Goal: Communication & Community: Answer question/provide support

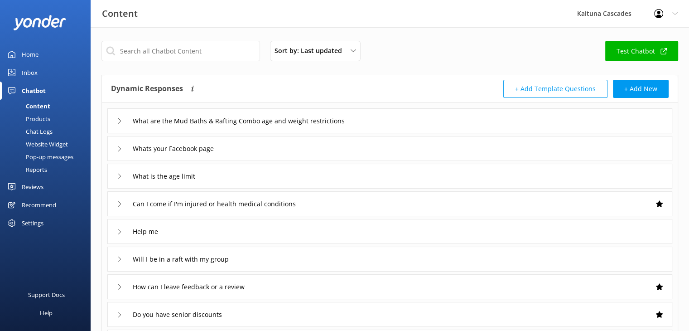
click at [24, 54] on div "Home" at bounding box center [30, 54] width 17 height 18
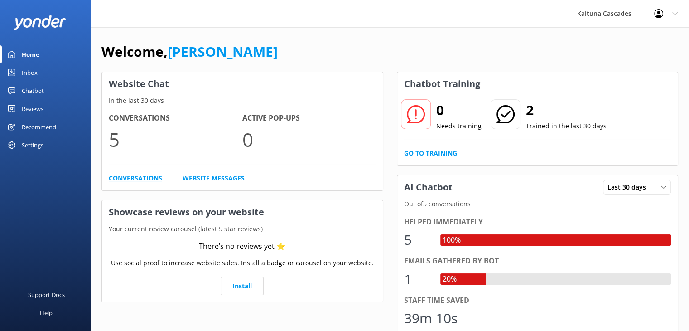
click at [134, 178] on link "Conversations" at bounding box center [135, 178] width 53 height 10
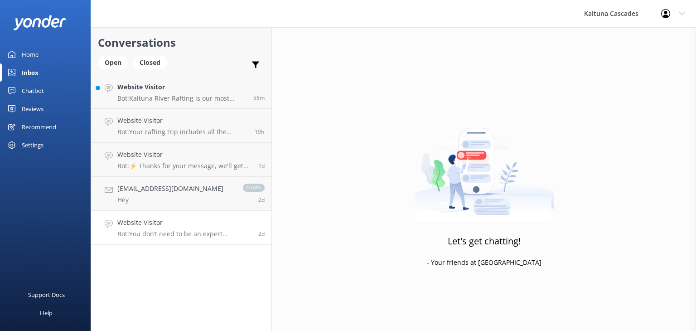
click at [153, 229] on div "Website Visitor Bot: You don’t need to be an expert swimmer, but it definitely …" at bounding box center [184, 227] width 134 height 20
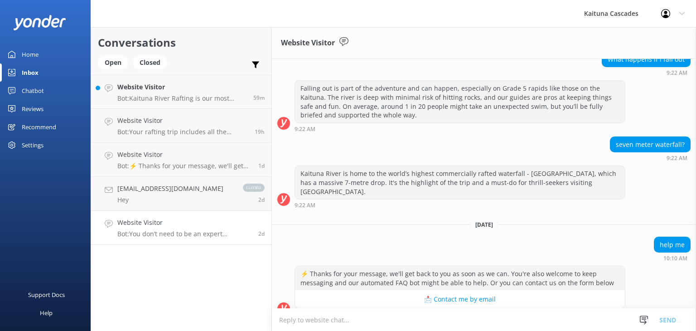
scroll to position [453, 0]
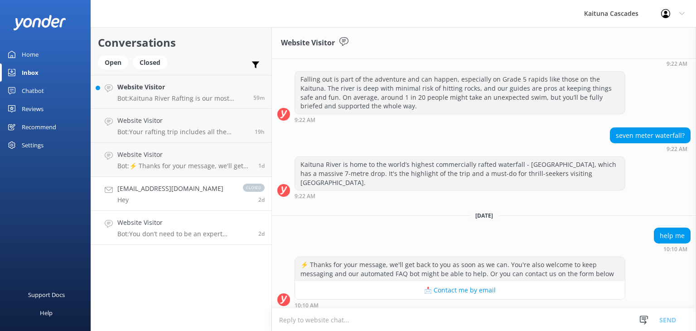
click at [139, 196] on p "Hey" at bounding box center [170, 200] width 106 height 8
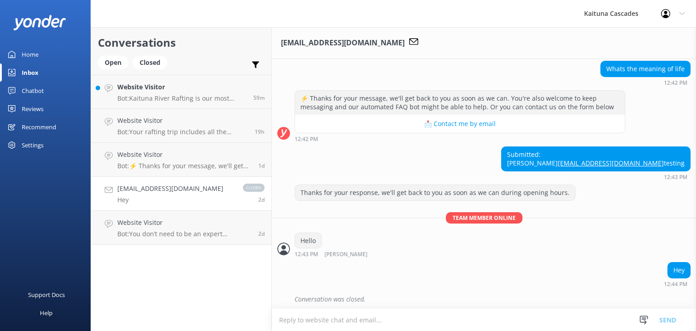
scroll to position [1252, 0]
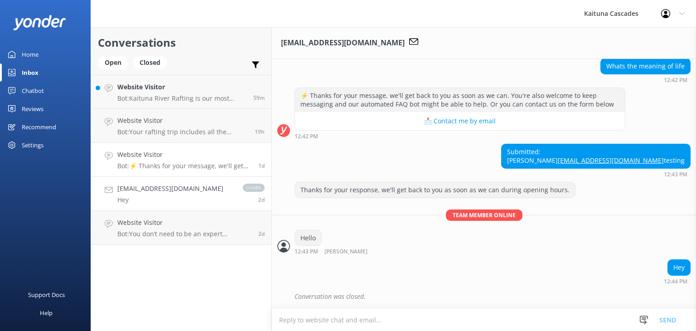
click at [179, 158] on h4 "Website Visitor" at bounding box center [184, 154] width 134 height 10
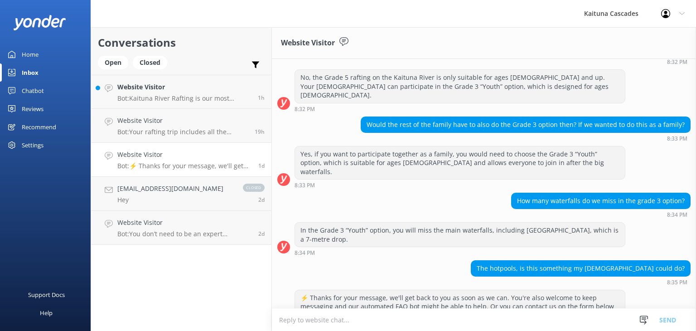
scroll to position [317, 0]
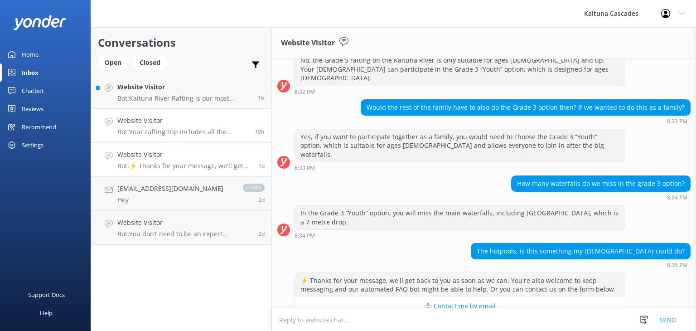
click at [185, 120] on h4 "Website Visitor" at bounding box center [182, 120] width 130 height 10
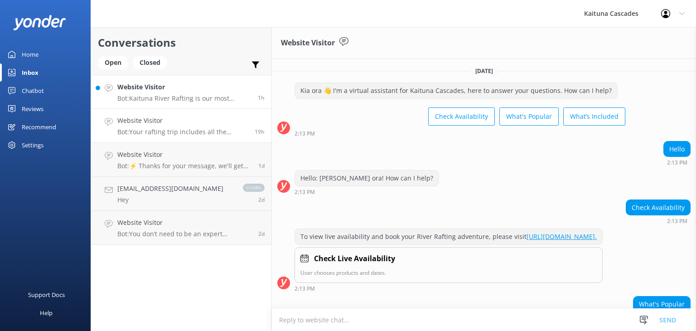
click at [172, 90] on h4 "Website Visitor" at bounding box center [184, 87] width 134 height 10
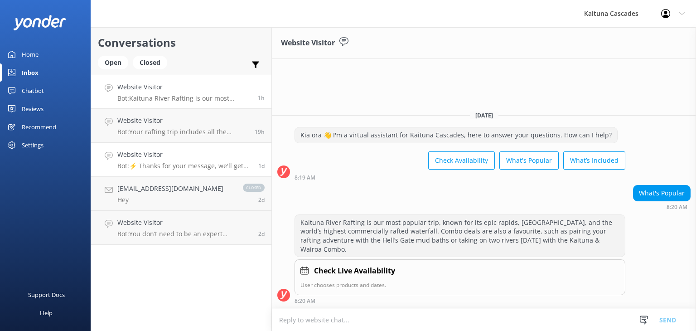
click at [163, 155] on h4 "Website Visitor" at bounding box center [184, 154] width 134 height 10
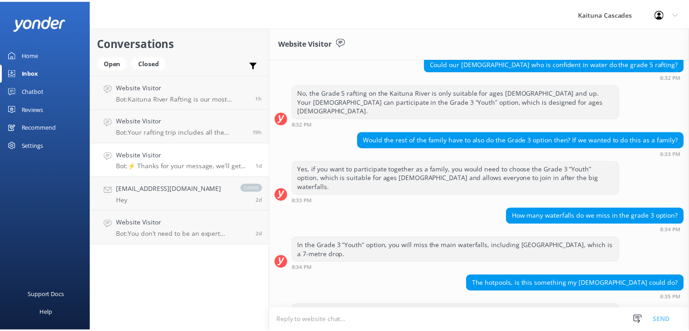
scroll to position [317, 0]
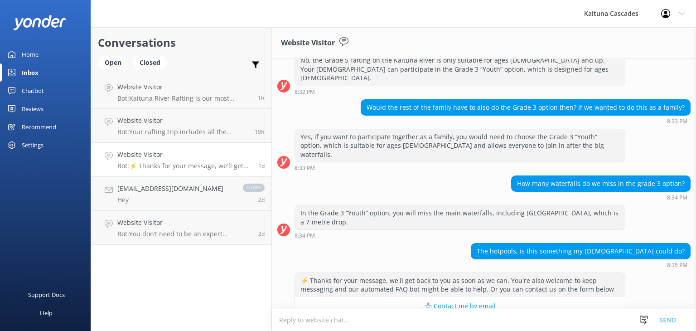
click at [26, 58] on div "Home" at bounding box center [30, 54] width 17 height 18
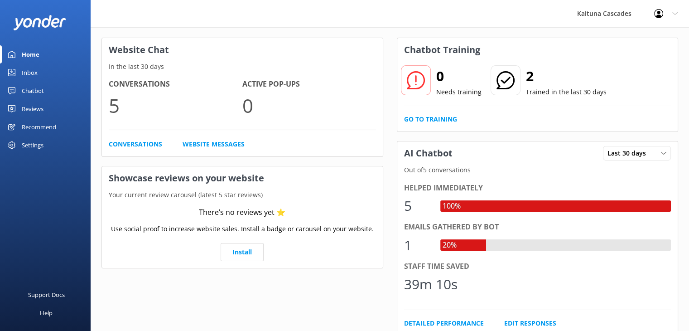
scroll to position [91, 0]
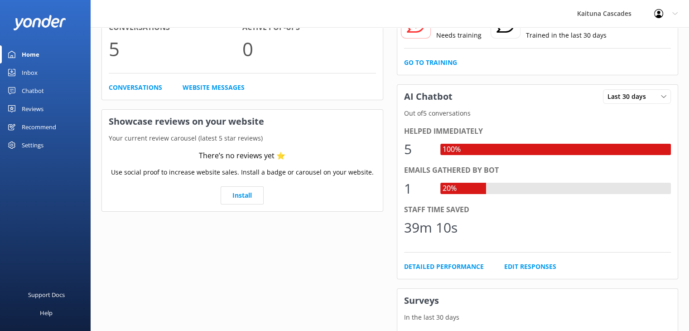
click at [447, 188] on div "20%" at bounding box center [449, 189] width 19 height 12
click at [435, 171] on div "Emails gathered by bot" at bounding box center [537, 170] width 267 height 12
click at [533, 267] on link "Edit Responses" at bounding box center [530, 266] width 52 height 10
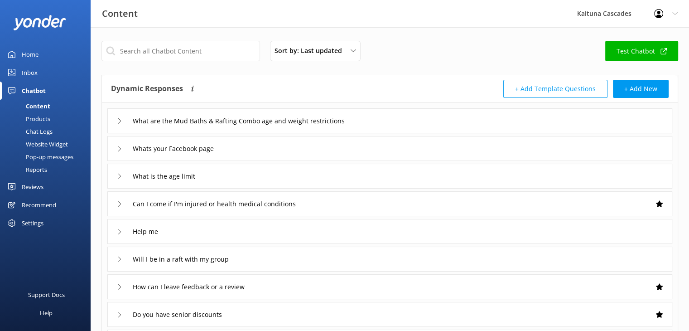
click at [20, 53] on link "Home" at bounding box center [45, 54] width 91 height 18
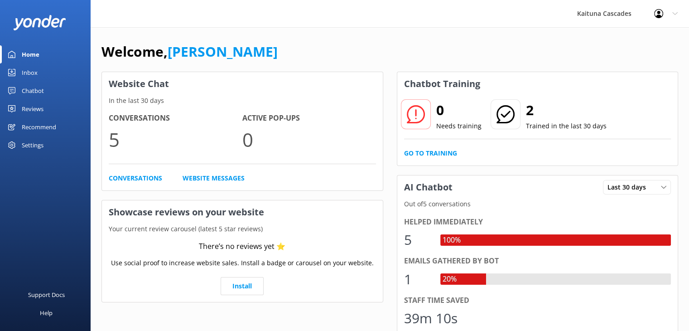
click at [24, 69] on div "Inbox" at bounding box center [30, 72] width 16 height 18
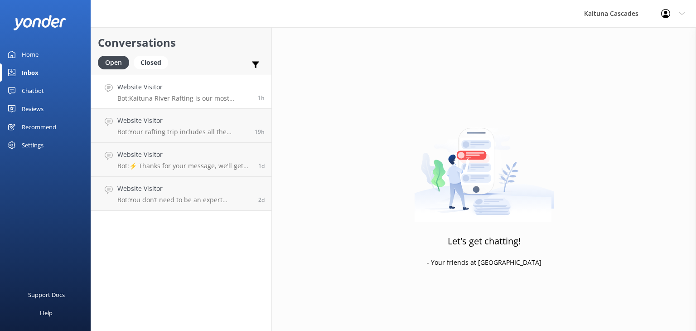
click at [199, 91] on h4 "Website Visitor" at bounding box center [184, 87] width 134 height 10
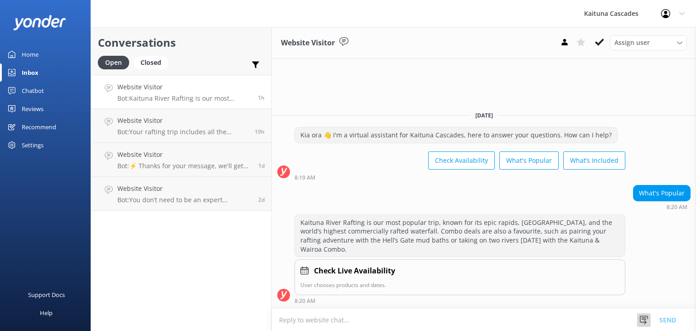
click at [643, 319] on icon at bounding box center [643, 319] width 9 height 9
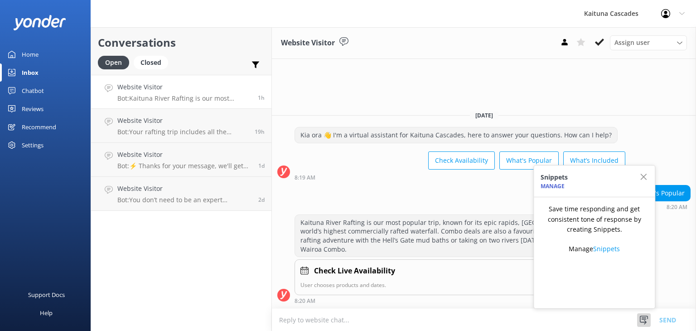
click at [652, 246] on div "Save time responding and get consistent tone of response by creating Snippets. …" at bounding box center [594, 233] width 121 height 72
click at [640, 318] on icon at bounding box center [643, 319] width 9 height 9
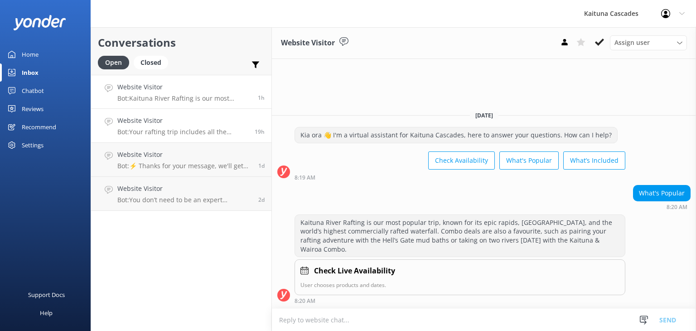
click at [190, 117] on h4 "Website Visitor" at bounding box center [182, 120] width 130 height 10
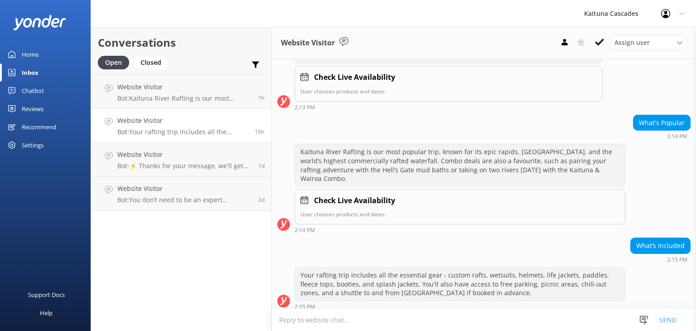
scroll to position [194, 0]
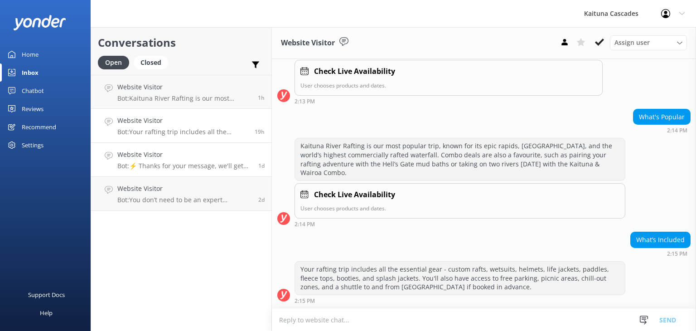
click at [184, 169] on p "Bot: ⚡ Thanks for your message, we'll get back to you as soon as we can. You're…" at bounding box center [184, 166] width 134 height 8
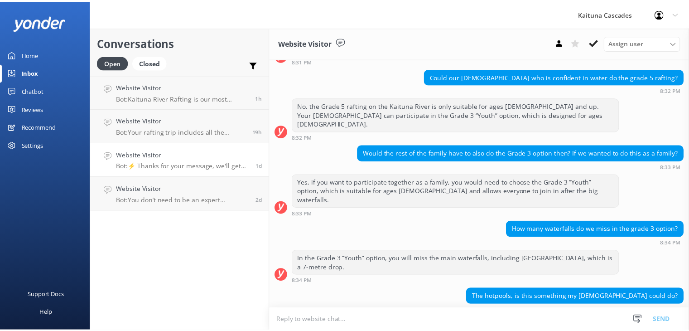
scroll to position [317, 0]
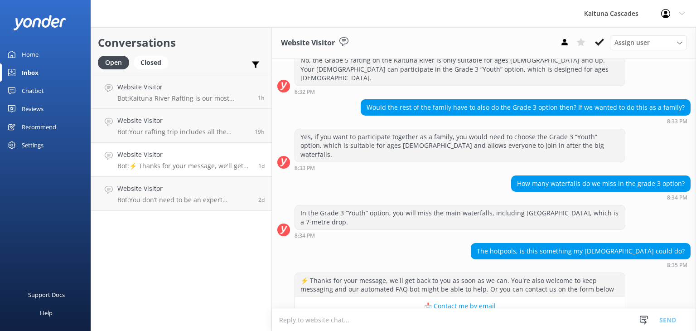
click at [30, 87] on div "Chatbot" at bounding box center [33, 91] width 22 height 18
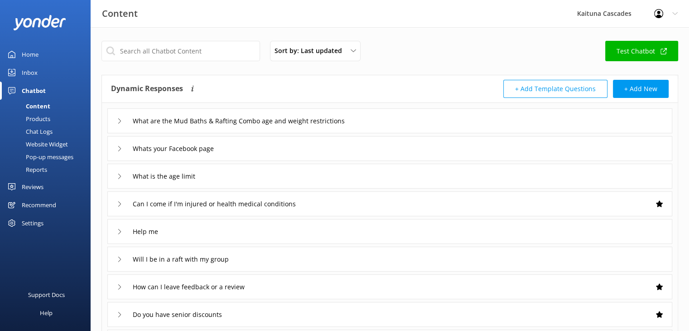
click at [25, 205] on div "Recommend" at bounding box center [39, 205] width 34 height 18
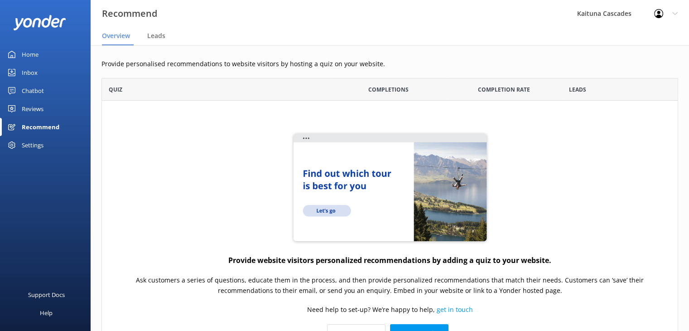
click at [30, 71] on div "Inbox" at bounding box center [30, 72] width 16 height 18
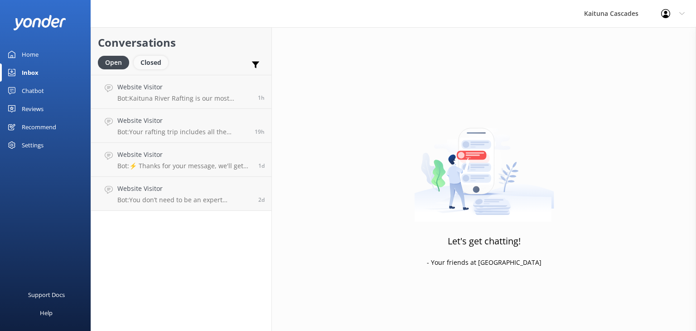
click at [153, 59] on div "Closed" at bounding box center [151, 63] width 34 height 14
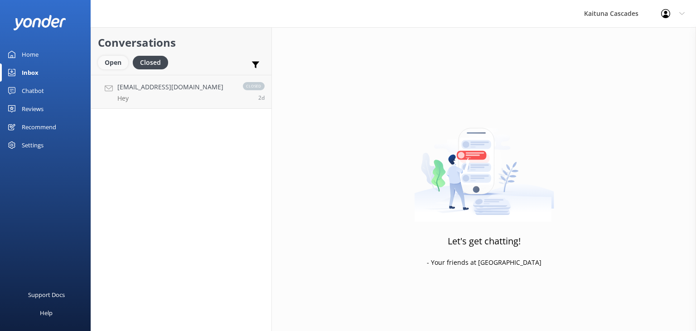
click at [115, 61] on div "Open" at bounding box center [113, 63] width 30 height 14
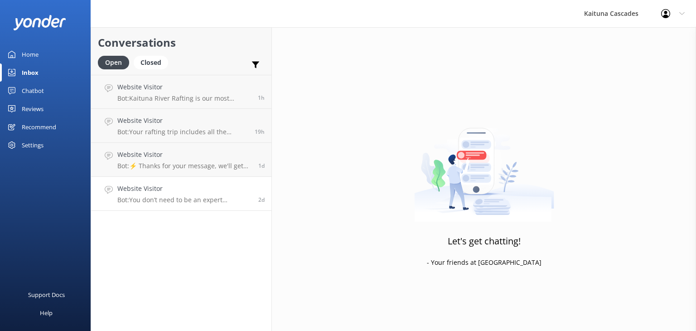
click at [195, 192] on h4 "Website Visitor" at bounding box center [184, 188] width 134 height 10
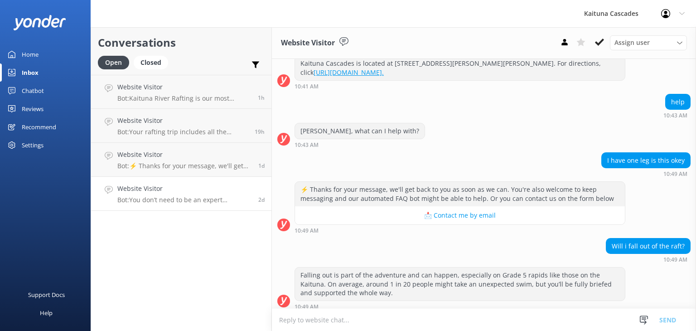
scroll to position [1469, 0]
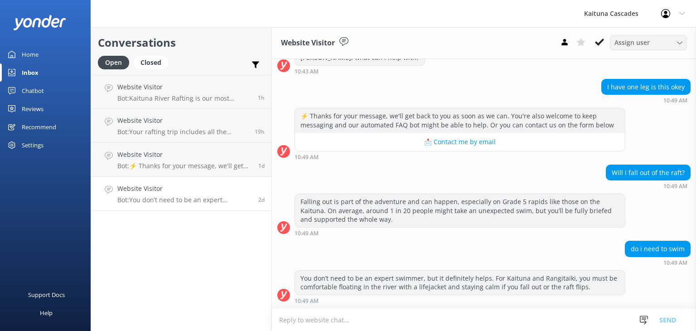
click at [635, 40] on span "Assign user" at bounding box center [631, 43] width 35 height 10
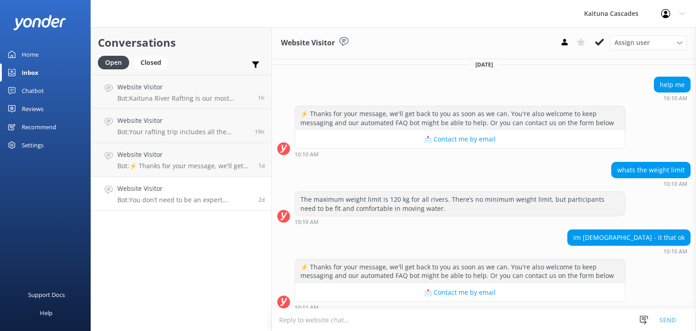
scroll to position [518, 0]
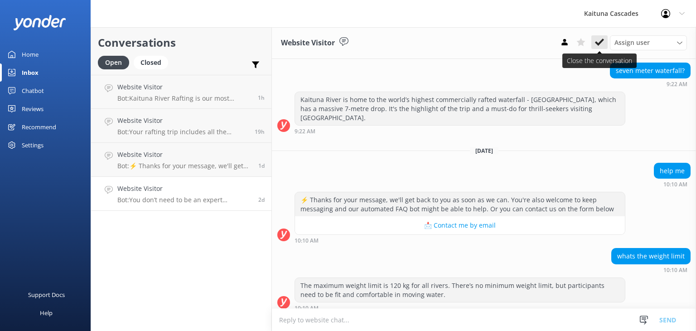
click at [601, 44] on icon at bounding box center [599, 42] width 9 height 9
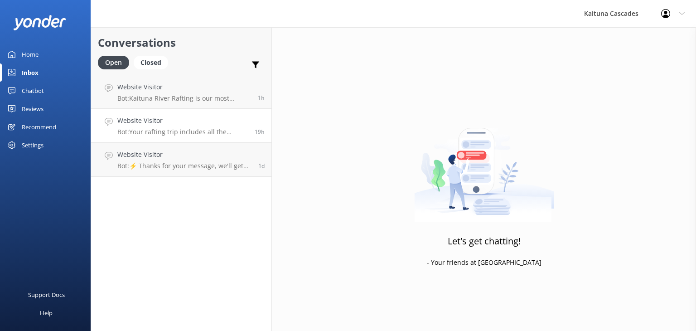
click at [173, 129] on p "Bot: Your rafting trip includes all the essential gear - custom rafts, wetsuits…" at bounding box center [182, 132] width 130 height 8
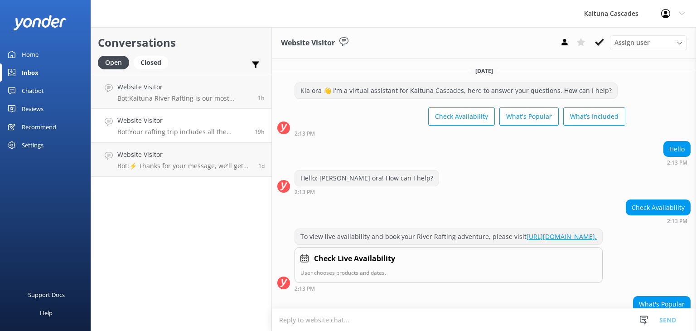
click at [597, 45] on icon at bounding box center [599, 42] width 9 height 9
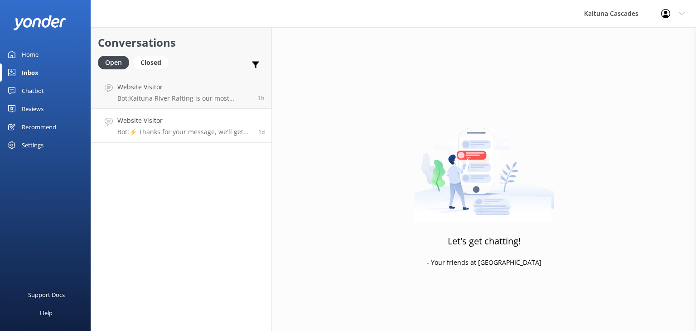
click at [174, 125] on h4 "Website Visitor" at bounding box center [184, 120] width 134 height 10
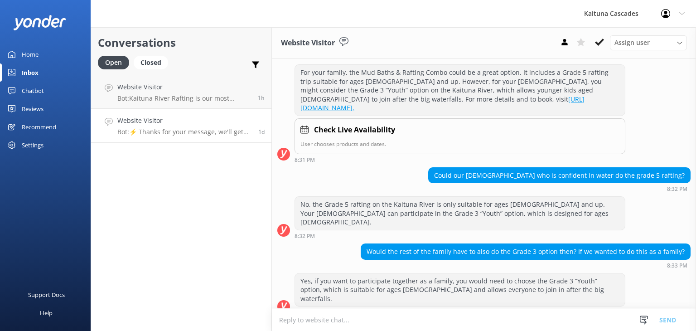
scroll to position [136, 0]
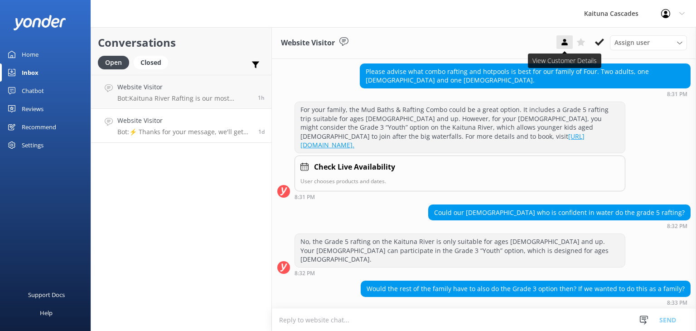
click at [563, 42] on icon at bounding box center [564, 42] width 9 height 9
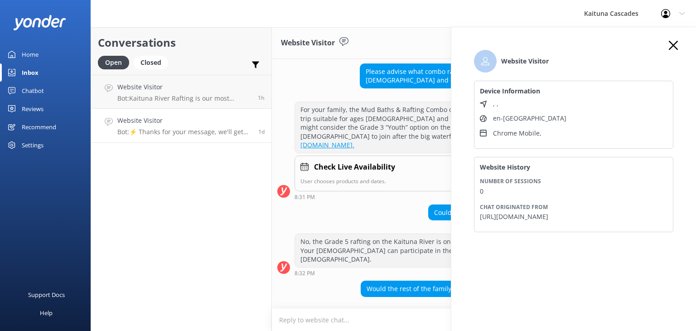
click at [678, 44] on div "Website Visitor Device Information , , en-NZ Chrome Mobile , Website History Nu…" at bounding box center [573, 192] width 245 height 331
click at [674, 45] on icon at bounding box center [673, 45] width 9 height 9
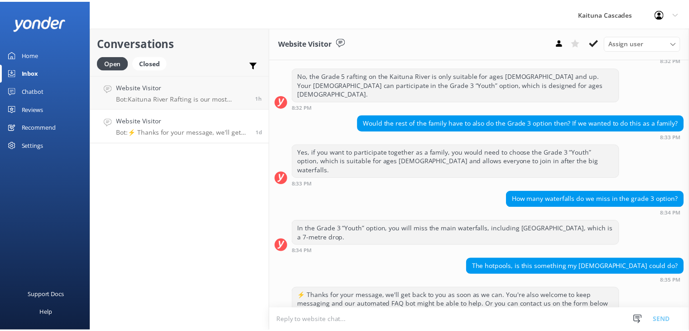
scroll to position [317, 0]
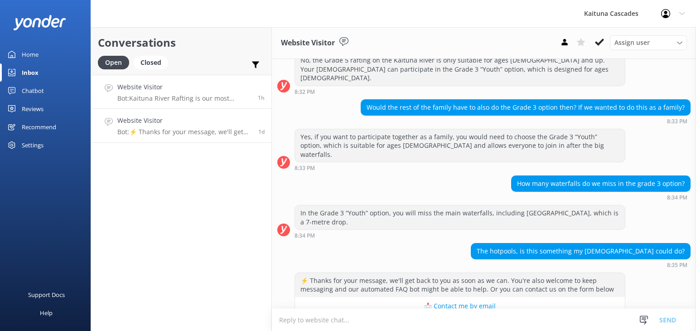
click at [155, 96] on p "Bot: Kaituna River Rafting is our most popular trip, known for its epic rapids,…" at bounding box center [184, 98] width 134 height 8
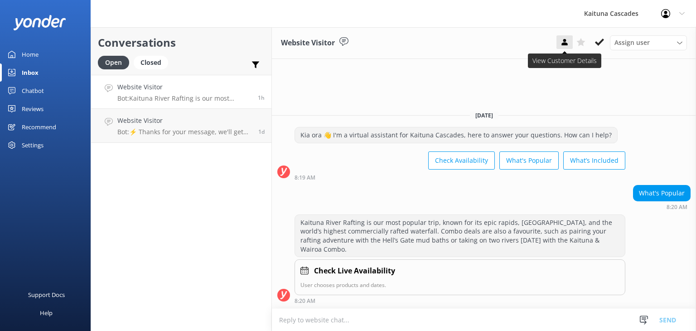
click at [562, 43] on icon at bounding box center [564, 42] width 9 height 9
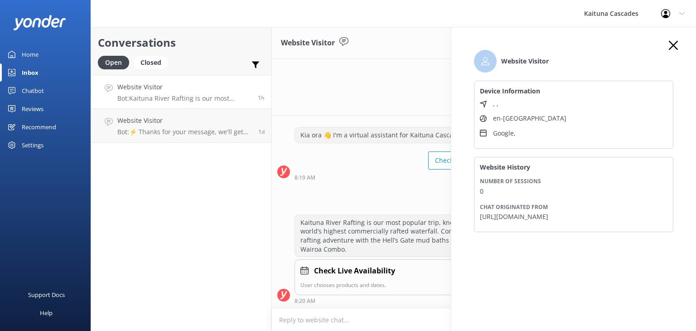
click at [674, 48] on icon at bounding box center [673, 45] width 9 height 9
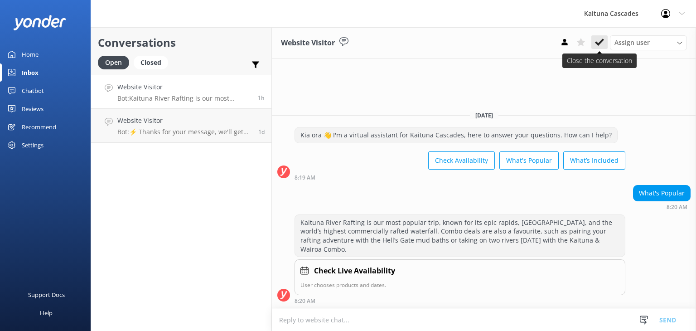
click at [597, 40] on icon at bounding box center [599, 42] width 9 height 9
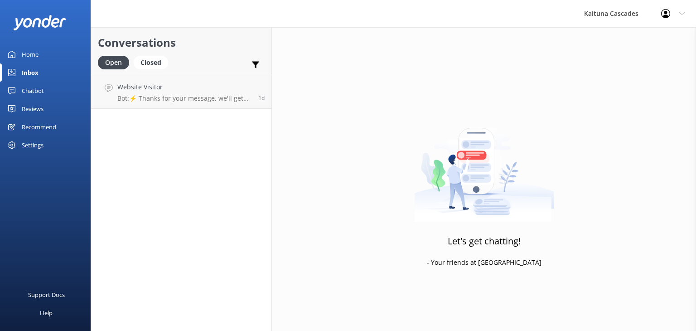
click at [31, 71] on div "Inbox" at bounding box center [30, 72] width 17 height 18
click at [34, 49] on div "Home" at bounding box center [30, 54] width 17 height 18
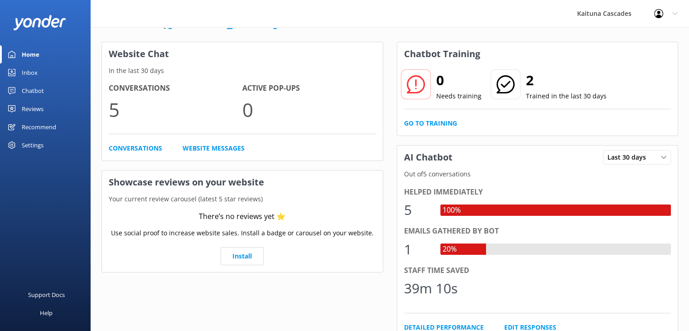
scroll to position [45, 0]
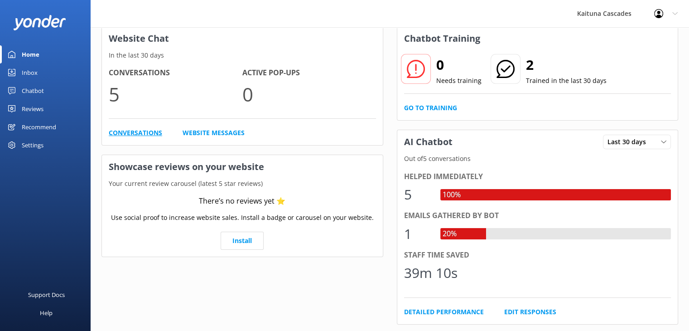
click at [140, 135] on link "Conversations" at bounding box center [135, 133] width 53 height 10
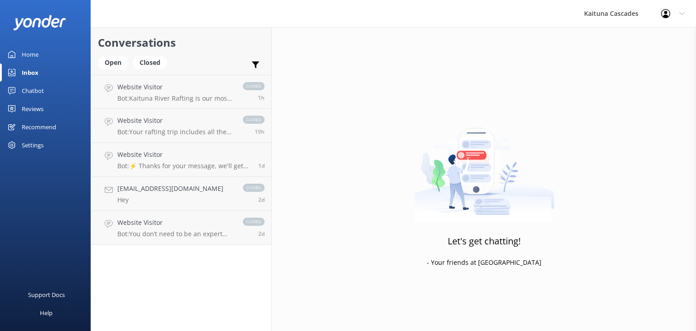
click at [29, 55] on div "Home" at bounding box center [30, 54] width 17 height 18
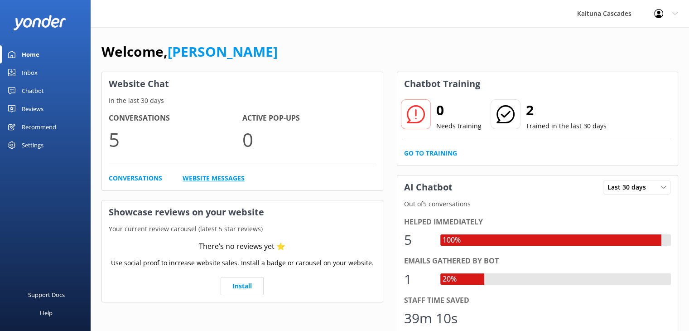
click at [215, 174] on link "Website Messages" at bounding box center [214, 178] width 62 height 10
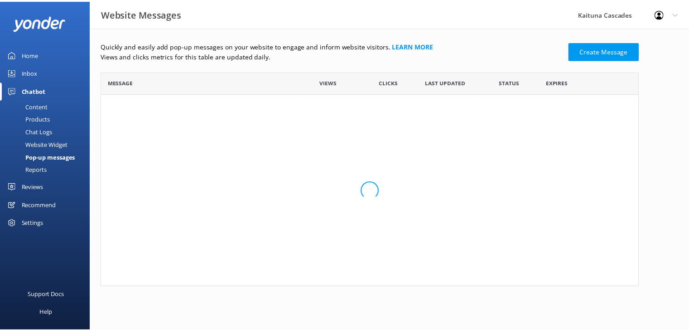
scroll to position [208, 536]
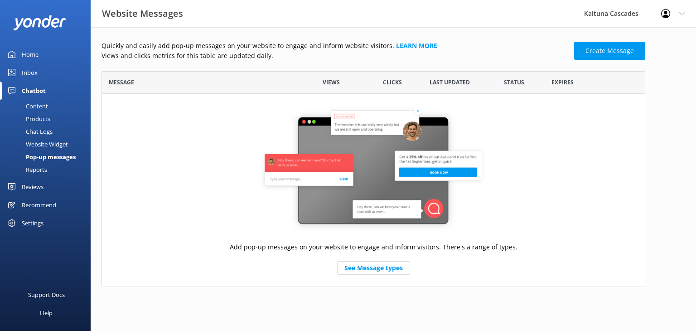
click at [30, 57] on div "Home" at bounding box center [30, 54] width 17 height 18
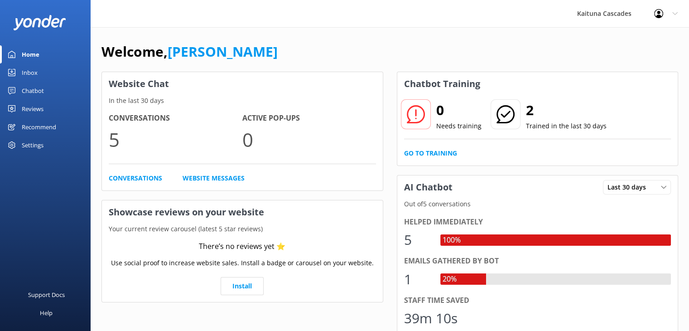
click at [422, 114] on icon at bounding box center [416, 114] width 18 height 18
click at [529, 113] on h2 "2" at bounding box center [566, 110] width 81 height 22
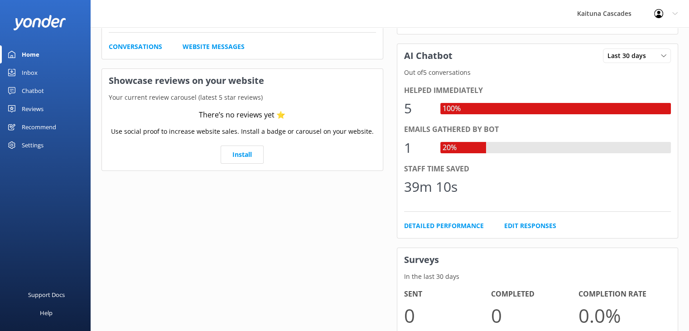
scroll to position [136, 0]
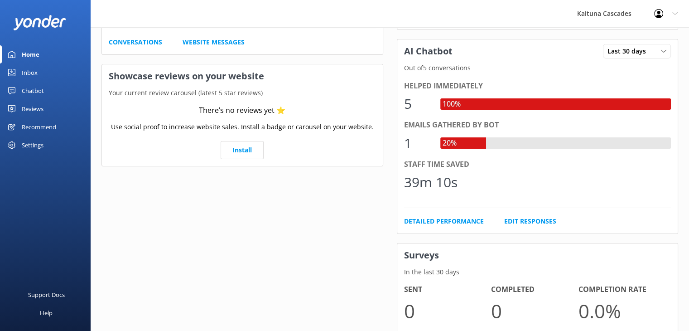
click at [455, 138] on div "20%" at bounding box center [449, 143] width 19 height 12
click at [426, 125] on div "Emails gathered by bot" at bounding box center [537, 125] width 267 height 12
click at [416, 141] on div "1" at bounding box center [417, 143] width 27 height 22
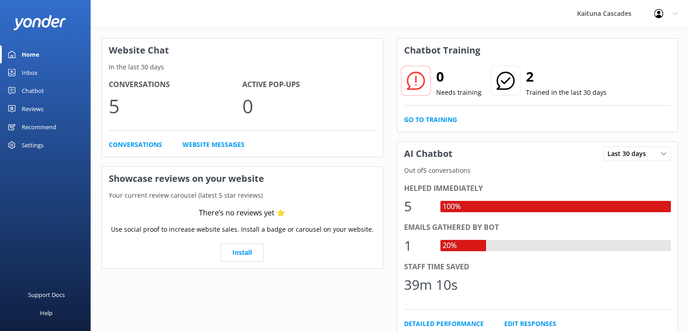
scroll to position [181, 0]
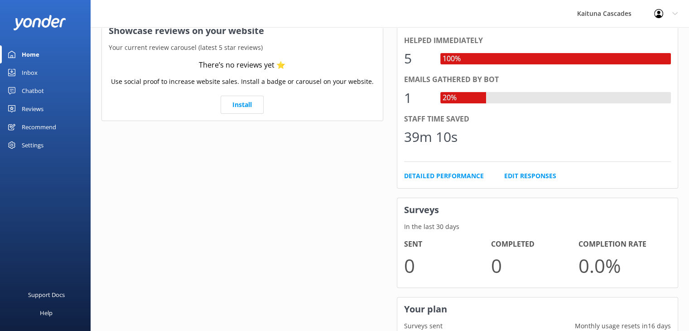
click at [429, 96] on div "1" at bounding box center [417, 98] width 27 height 22
click at [450, 75] on div "Emails gathered by bot" at bounding box center [537, 80] width 267 height 12
click at [467, 97] on div "Emails gathered by bot 1 20%" at bounding box center [537, 93] width 267 height 39
click at [473, 106] on div "1 20%" at bounding box center [537, 98] width 267 height 22
click at [446, 137] on div "39m 10s" at bounding box center [430, 137] width 53 height 22
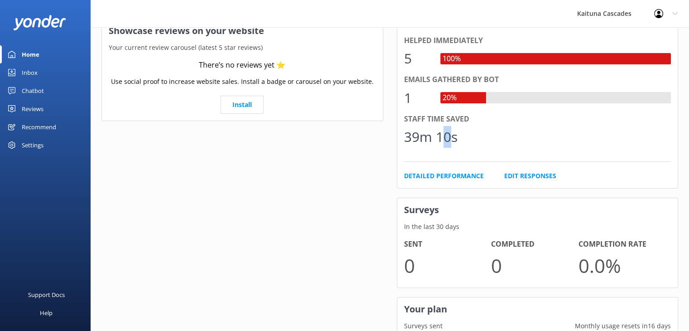
drag, startPoint x: 443, startPoint y: 136, endPoint x: 451, endPoint y: 131, distance: 9.1
click at [443, 136] on div "39m 10s" at bounding box center [430, 137] width 53 height 22
click at [485, 125] on div "Staff time saved 39m 10s" at bounding box center [537, 132] width 267 height 39
click at [13, 67] on link "Inbox" at bounding box center [45, 72] width 91 height 18
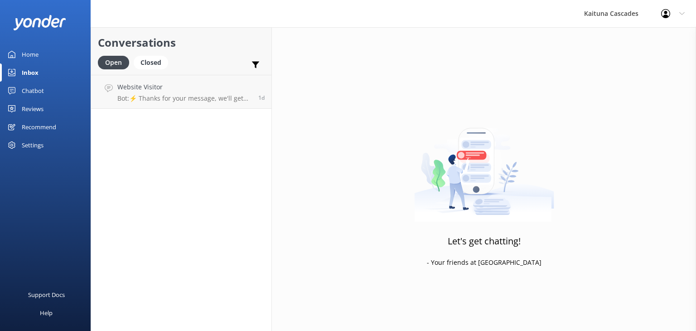
click at [37, 89] on div "Chatbot" at bounding box center [33, 91] width 22 height 18
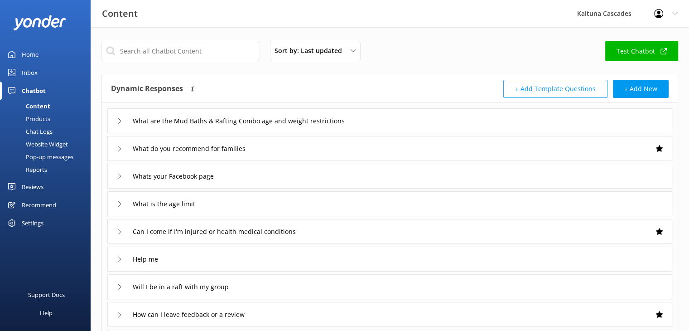
click at [42, 132] on div "Chat Logs" at bounding box center [28, 131] width 47 height 13
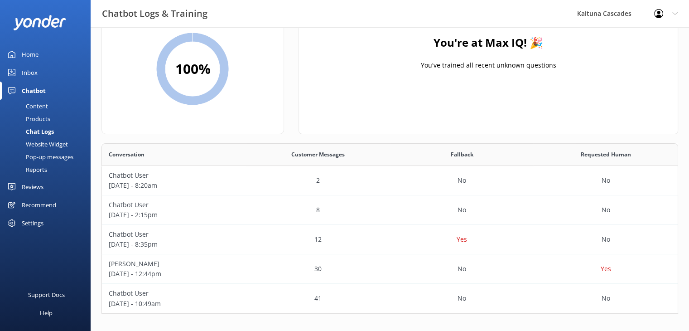
scroll to position [53, 0]
click at [605, 269] on p "Yes" at bounding box center [606, 268] width 10 height 10
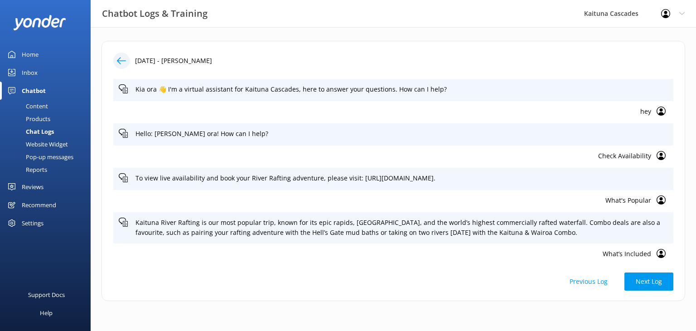
click at [116, 57] on div at bounding box center [121, 61] width 16 height 16
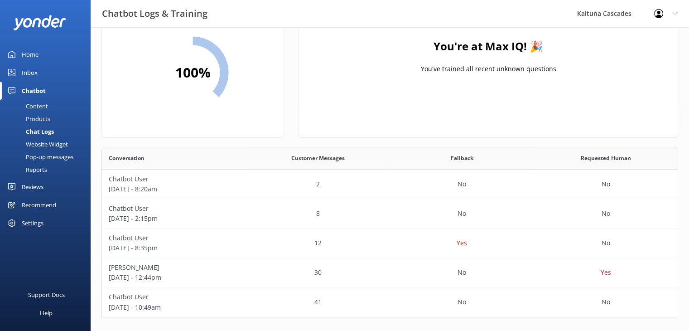
scroll to position [53, 0]
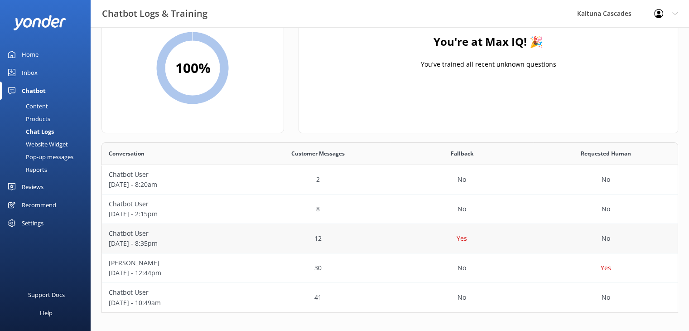
click at [465, 241] on p "Yes" at bounding box center [462, 238] width 10 height 10
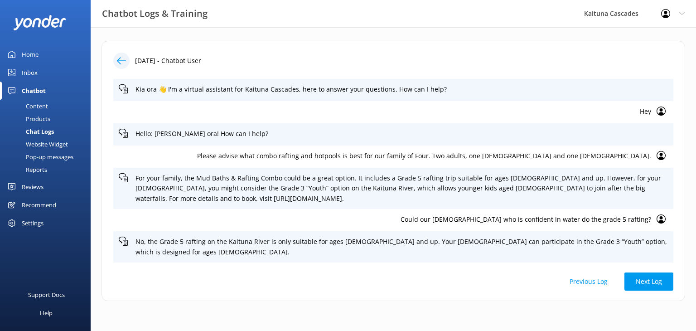
scroll to position [142, 0]
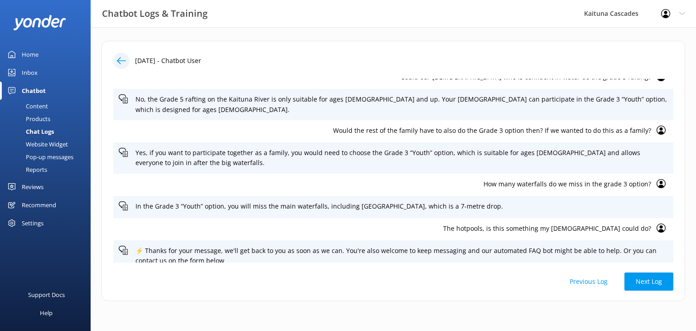
click at [40, 131] on div "Chat Logs" at bounding box center [29, 131] width 48 height 13
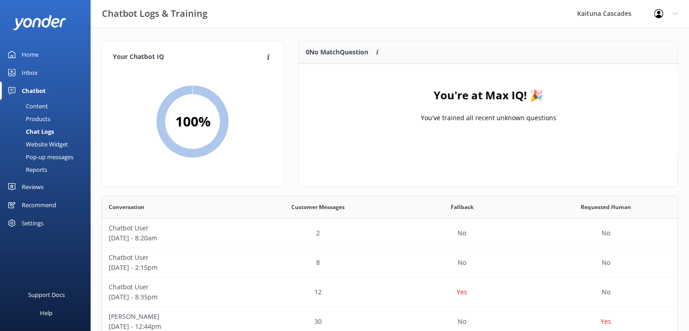
click at [40, 106] on div "Content" at bounding box center [26, 106] width 43 height 13
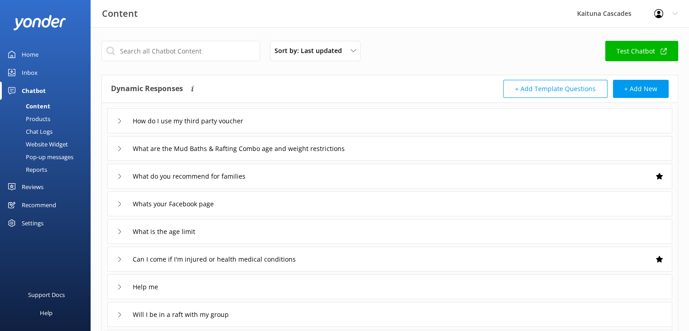
click at [38, 91] on div "Chatbot" at bounding box center [34, 91] width 24 height 18
click at [24, 71] on div "Inbox" at bounding box center [30, 72] width 16 height 18
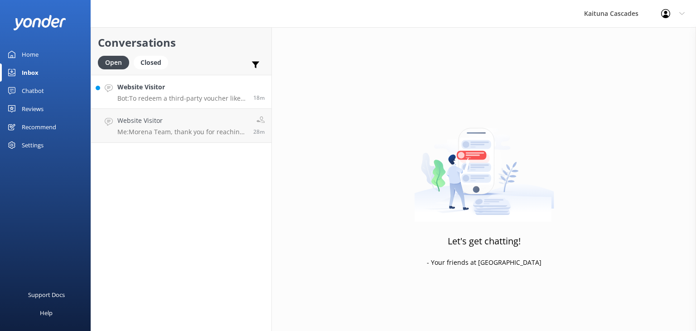
click at [181, 90] on h4 "Website Visitor" at bounding box center [181, 87] width 129 height 10
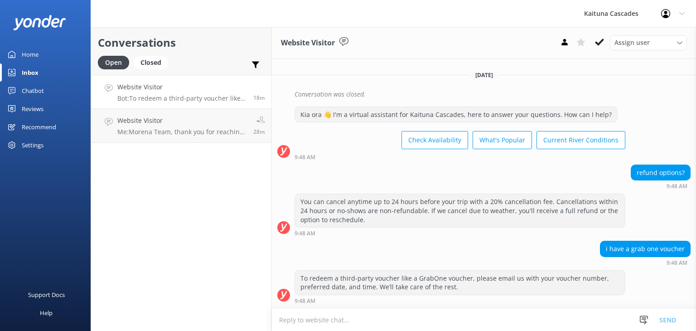
scroll to position [1713, 0]
click at [598, 44] on use at bounding box center [599, 41] width 9 height 7
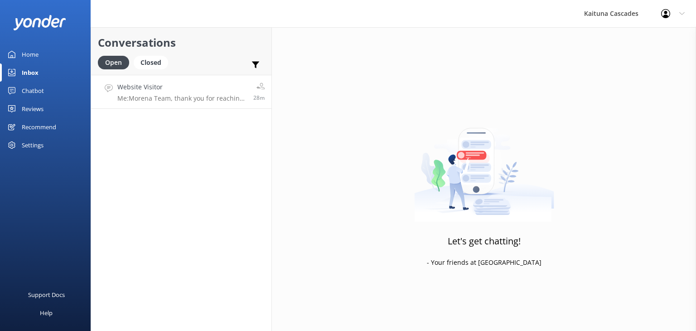
click at [175, 92] on div "Website Visitor Me: Morena Team, thank you for reaching out! Just wanted to cla…" at bounding box center [181, 91] width 129 height 19
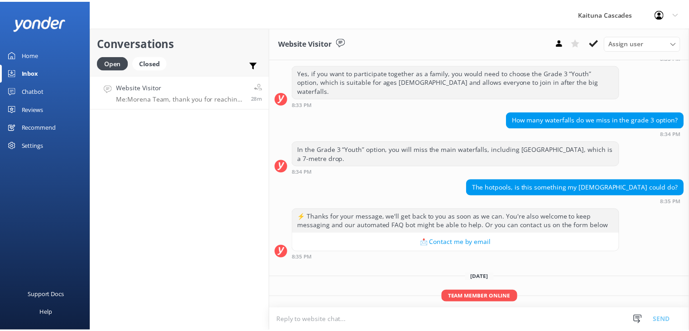
scroll to position [401, 0]
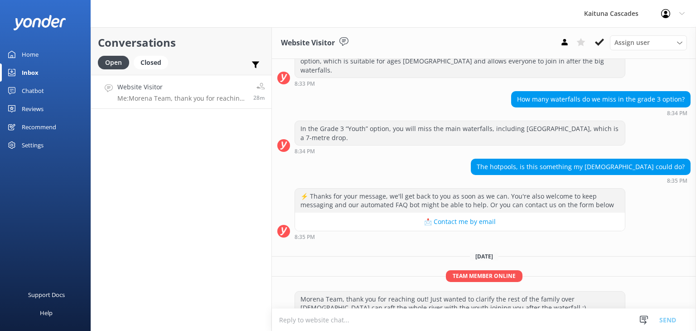
click at [36, 53] on div "Home" at bounding box center [30, 54] width 17 height 18
